Goal: Contribute content

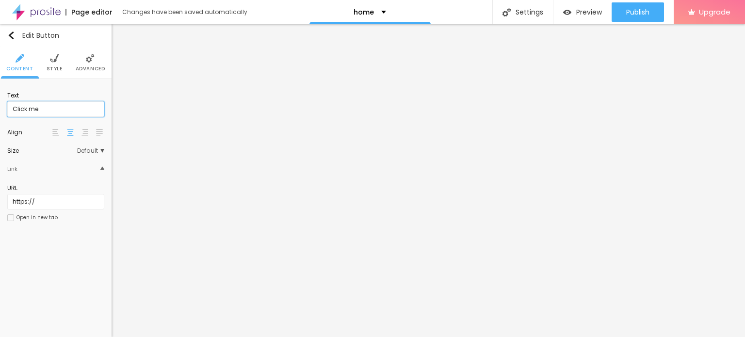
click at [48, 106] on input "Click me" at bounding box center [55, 109] width 97 height 16
paste input "8850738764"
type input "Click me 8850738764"
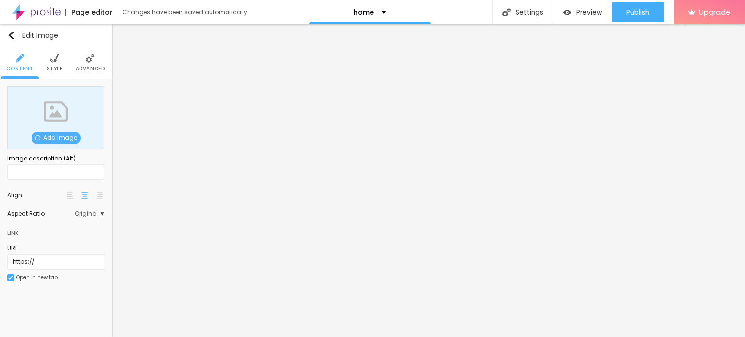
click at [57, 135] on span "Add image" at bounding box center [56, 138] width 49 height 12
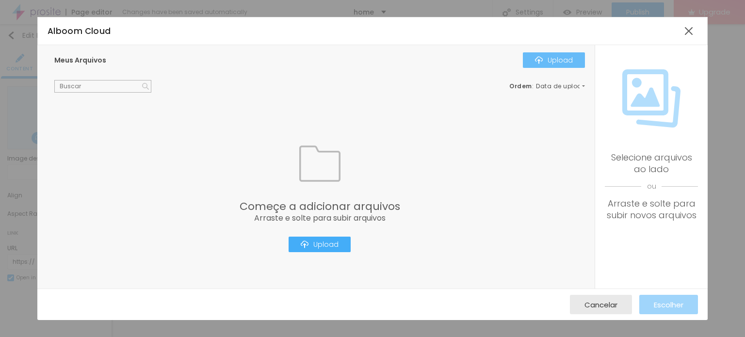
click at [564, 57] on div "Upload" at bounding box center [554, 60] width 38 height 8
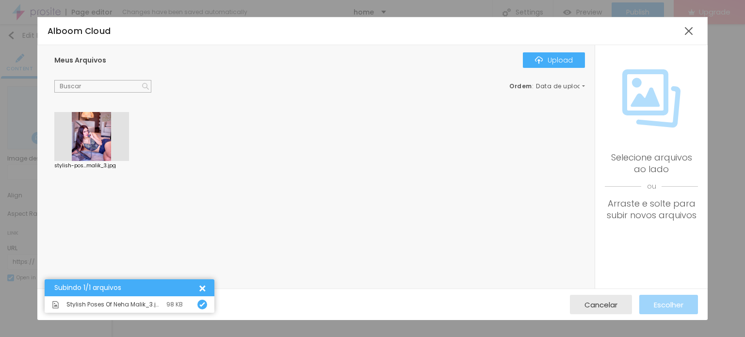
click at [106, 148] on div at bounding box center [91, 136] width 75 height 49
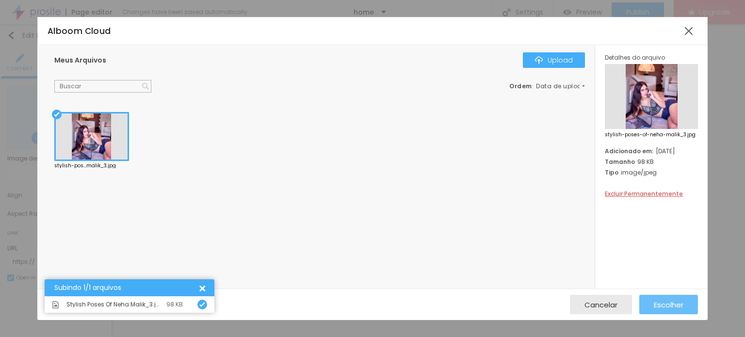
click at [679, 301] on span "Escolher" at bounding box center [669, 305] width 30 height 8
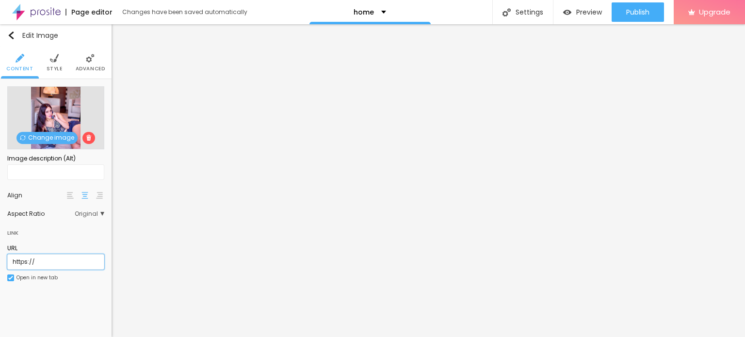
click at [66, 262] on input "https://" at bounding box center [55, 262] width 97 height 16
paste input "[DOMAIN_NAME][URL]"
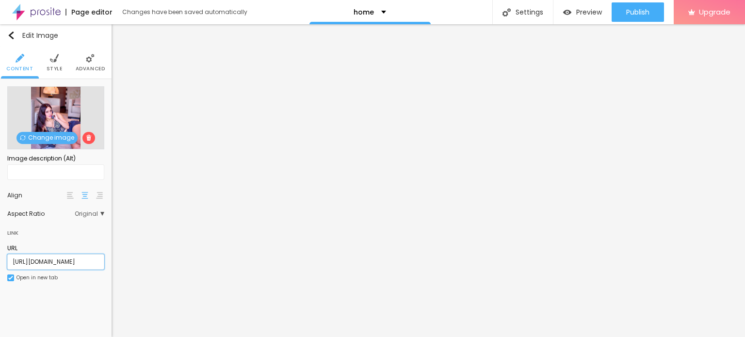
type input "[URL][DOMAIN_NAME]"
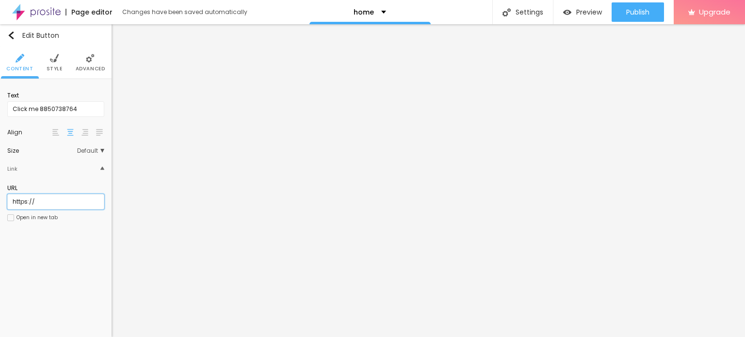
click at [40, 203] on input "https://" at bounding box center [55, 202] width 97 height 16
paste input "[DOMAIN_NAME][URL]"
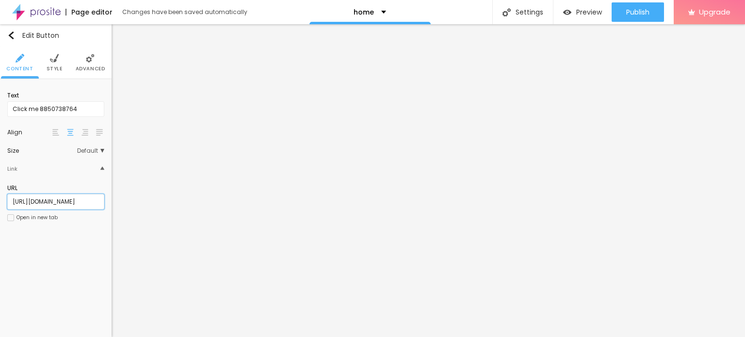
type input "[URL][DOMAIN_NAME]"
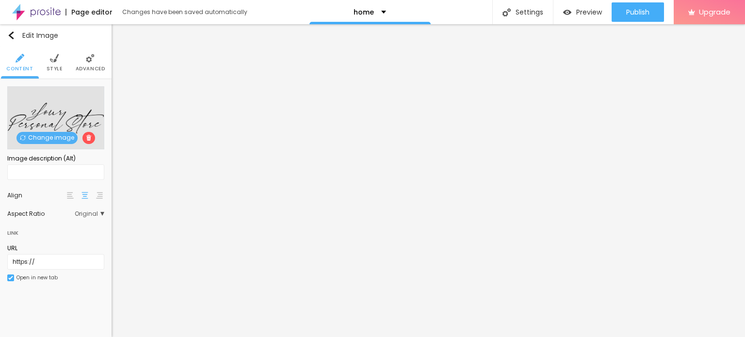
click at [48, 135] on span "Change image" at bounding box center [46, 138] width 61 height 12
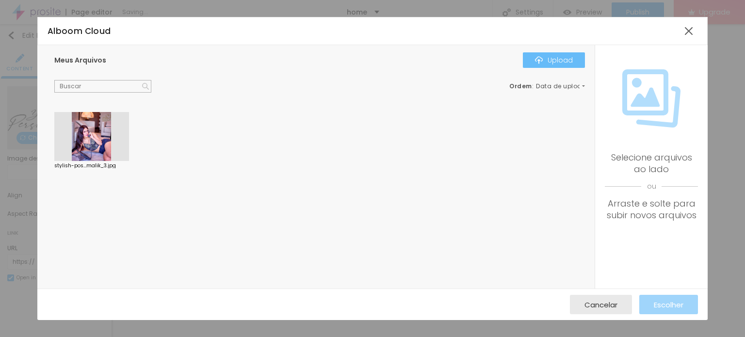
click at [551, 58] on div "Upload" at bounding box center [554, 60] width 38 height 8
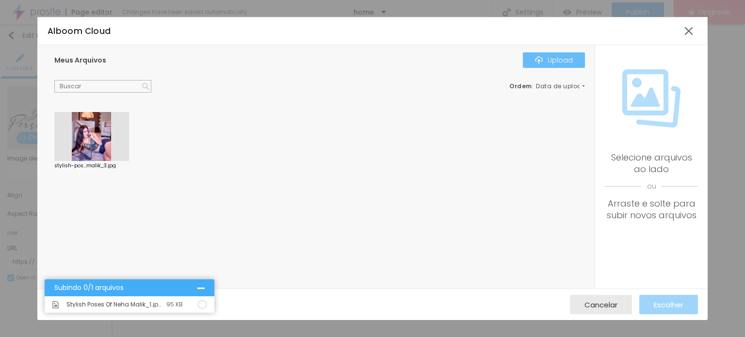
click at [558, 59] on div "Upload" at bounding box center [554, 60] width 38 height 8
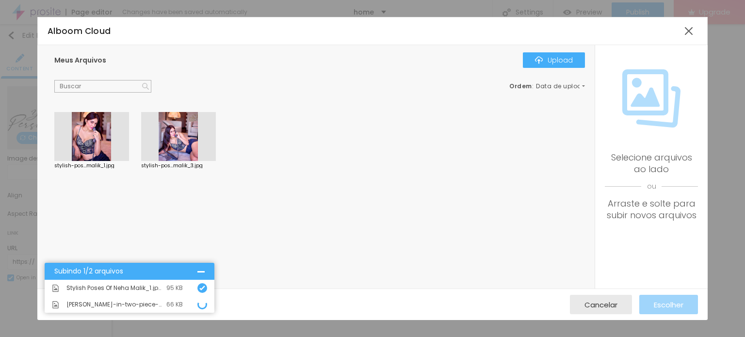
click at [83, 140] on div at bounding box center [91, 136] width 75 height 49
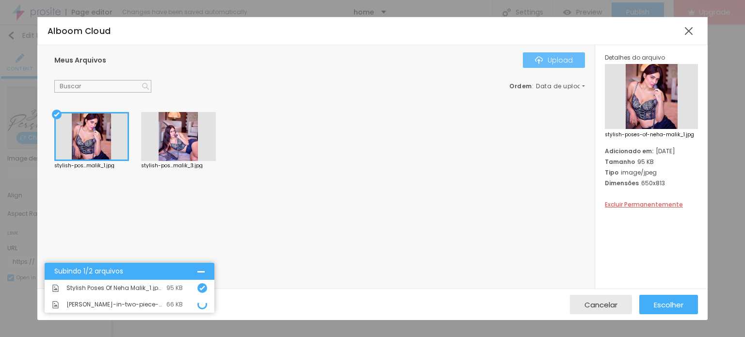
click at [563, 59] on div "Upload" at bounding box center [554, 60] width 38 height 8
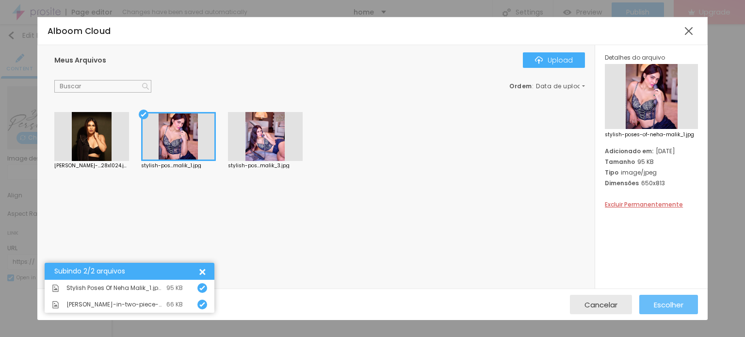
click at [677, 308] on span "Escolher" at bounding box center [669, 305] width 30 height 8
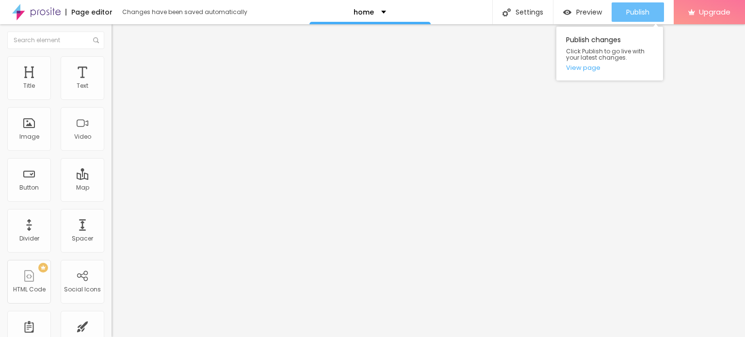
click at [643, 12] on span "Publish" at bounding box center [637, 12] width 23 height 8
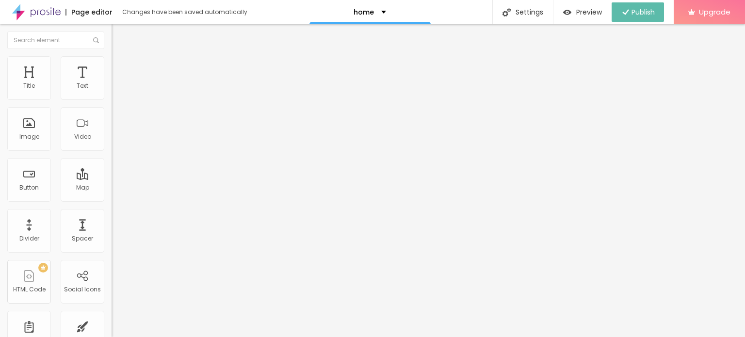
click at [26, 12] on img at bounding box center [36, 12] width 48 height 24
